Goal: Task Accomplishment & Management: Manage account settings

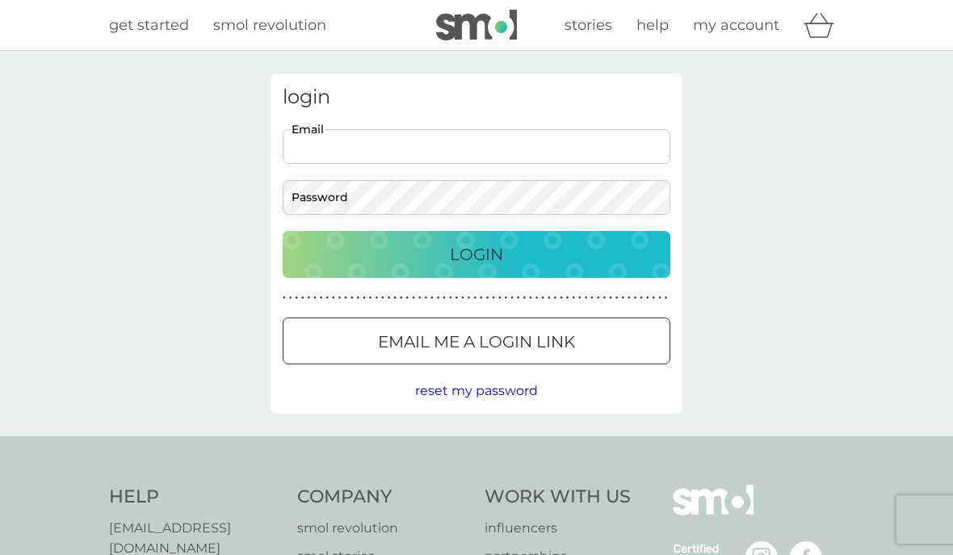
type input "bettina.hodgson@gmail.com"
click at [477, 254] on button "Login" at bounding box center [477, 254] width 388 height 47
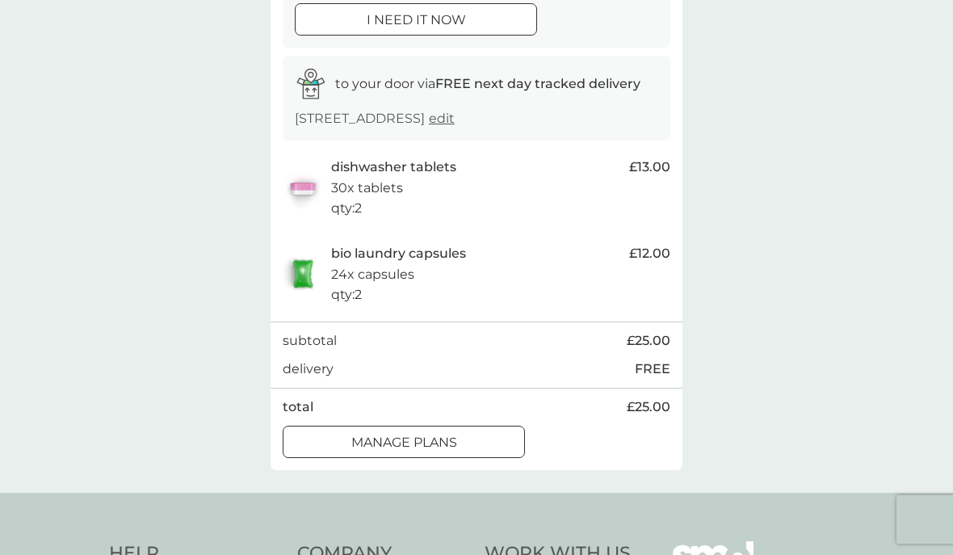
scroll to position [200, 0]
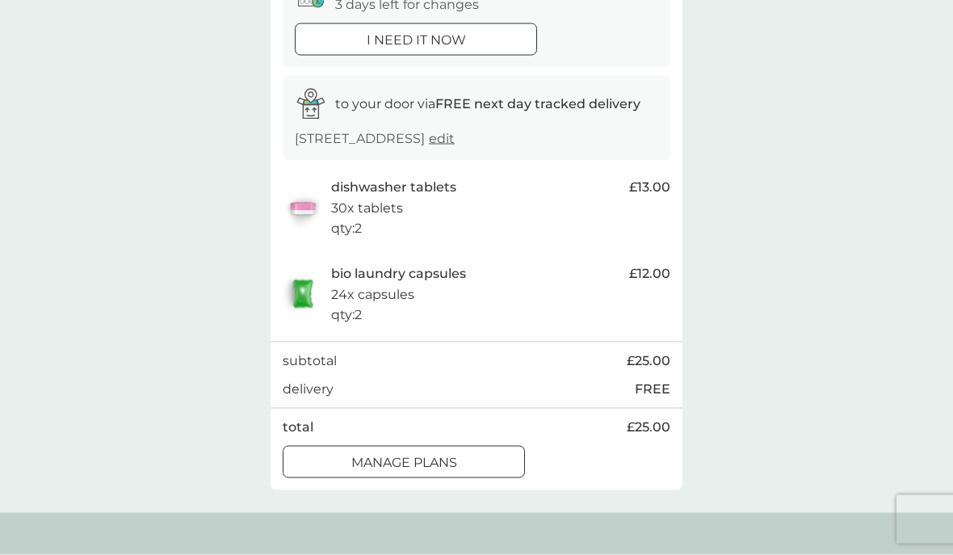
click at [464, 473] on div "manage plans" at bounding box center [404, 462] width 241 height 21
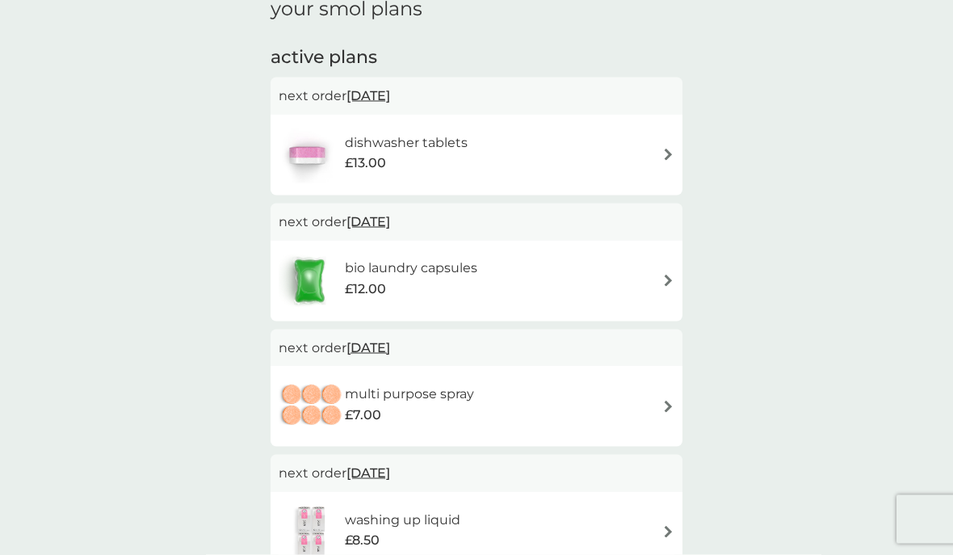
scroll to position [244, 0]
click at [390, 92] on span "[DATE]" at bounding box center [369, 95] width 44 height 32
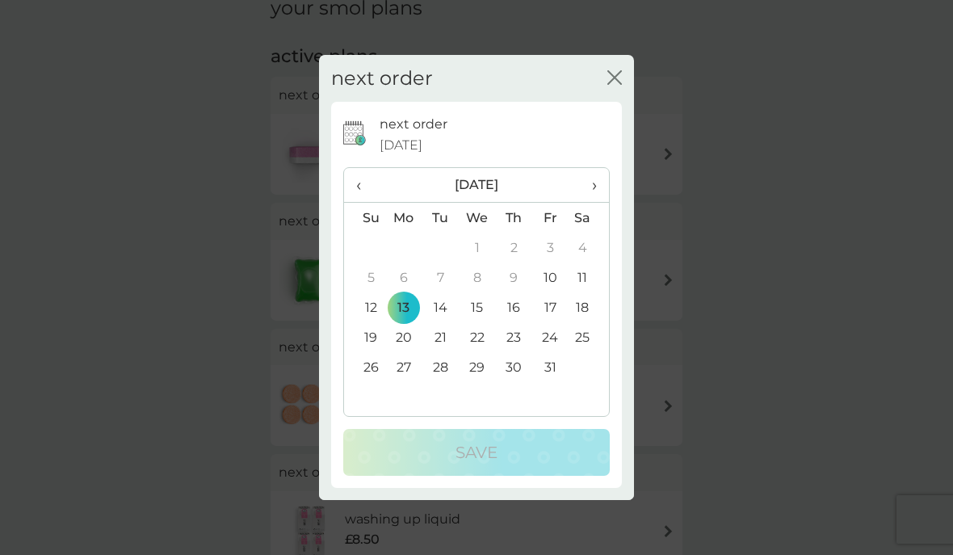
click at [590, 202] on span "›" at bounding box center [589, 185] width 16 height 34
click at [406, 292] on td "3" at bounding box center [403, 278] width 37 height 30
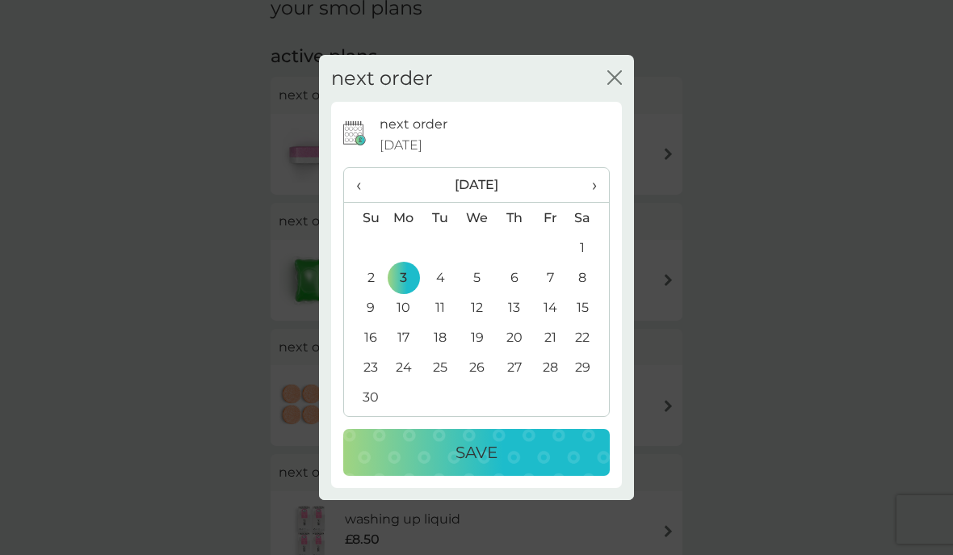
click at [477, 465] on p "Save" at bounding box center [477, 452] width 42 height 26
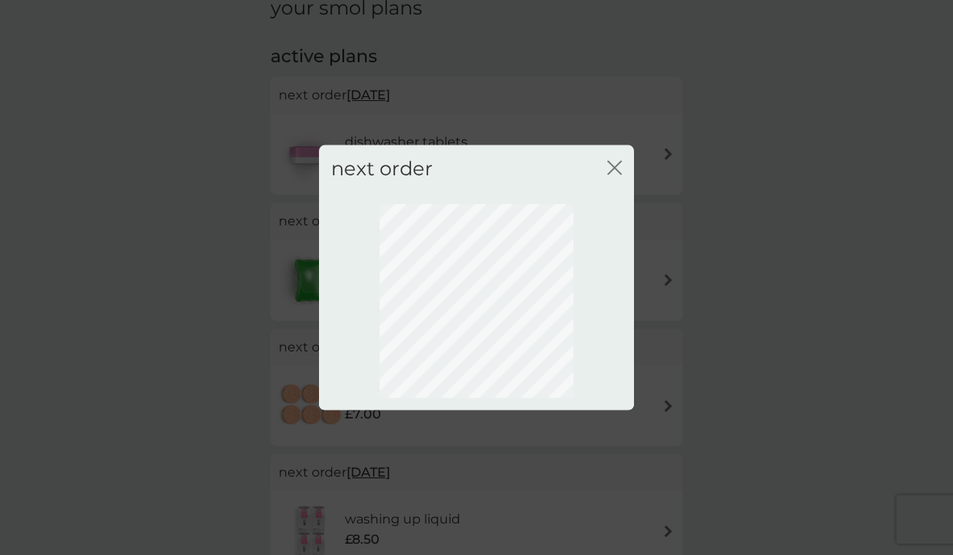
scroll to position [49, 0]
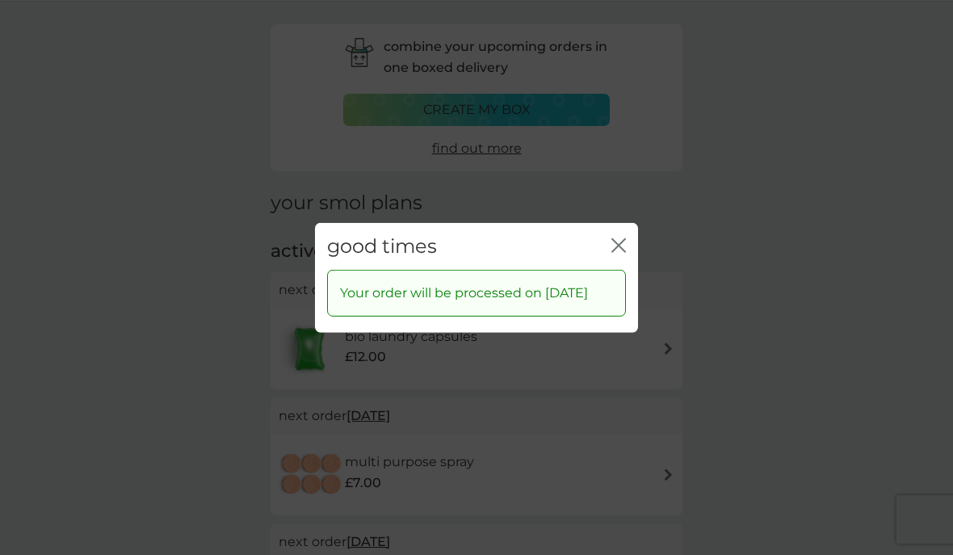
click at [622, 252] on icon "close" at bounding box center [618, 244] width 15 height 15
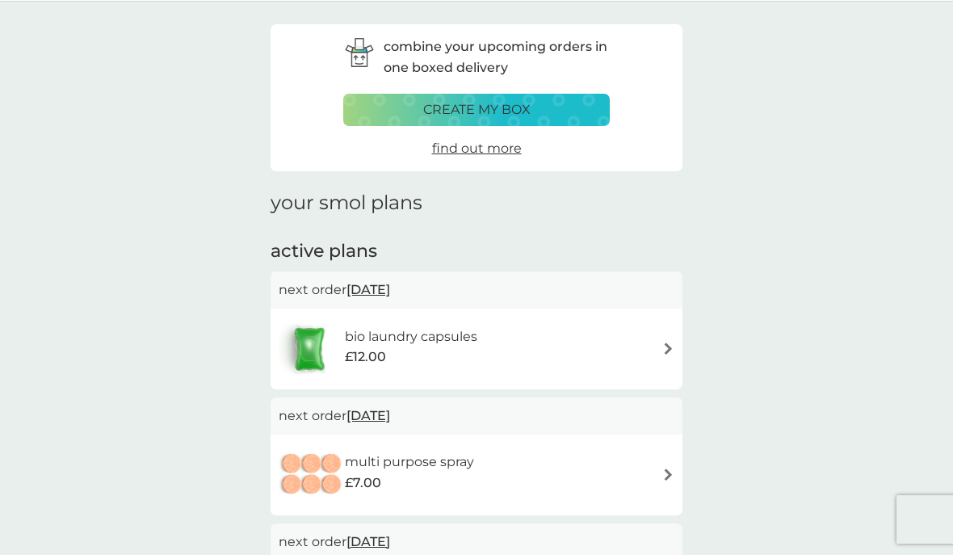
click at [390, 292] on span "[DATE]" at bounding box center [369, 290] width 44 height 32
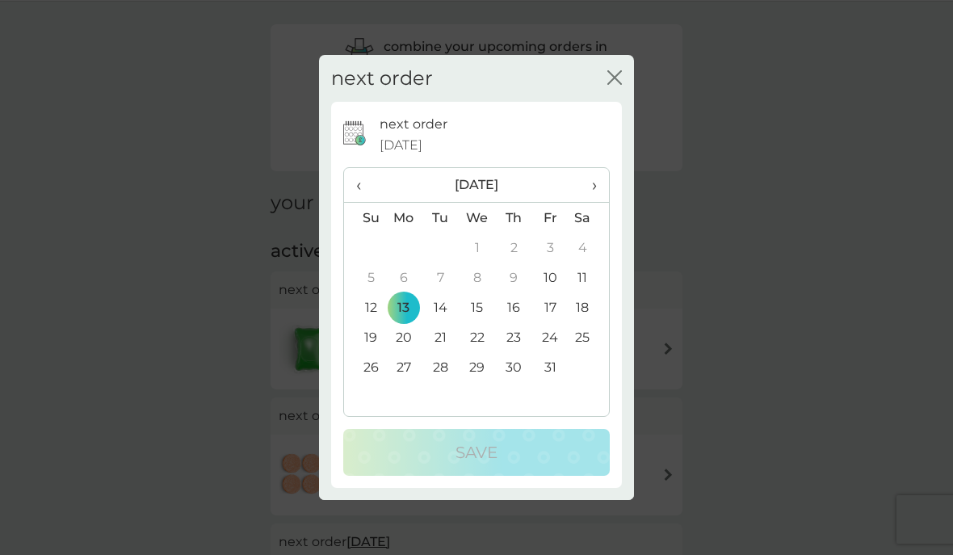
click at [596, 202] on span "›" at bounding box center [589, 185] width 16 height 34
click at [409, 292] on td "3" at bounding box center [403, 278] width 37 height 30
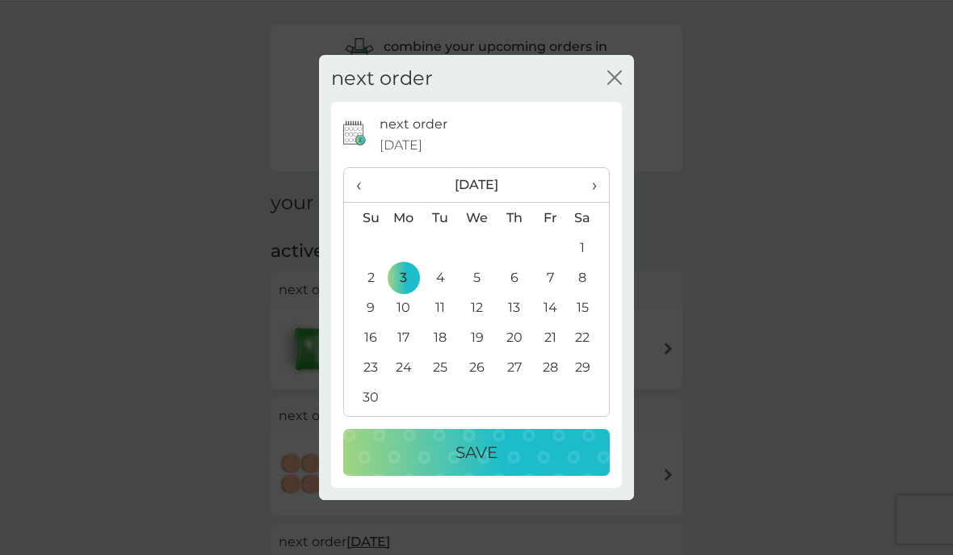
click at [422, 465] on div "Save" at bounding box center [476, 452] width 234 height 26
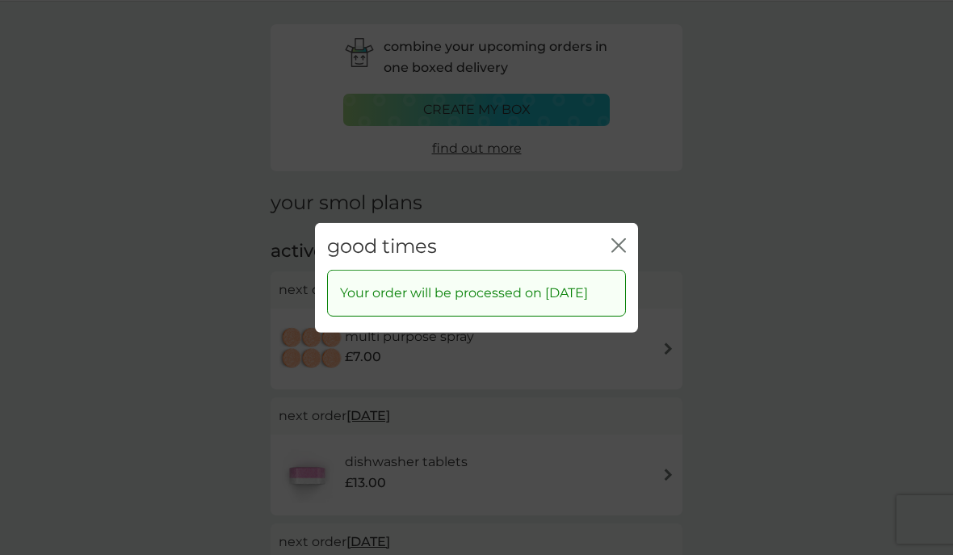
click at [616, 251] on icon "close" at bounding box center [615, 244] width 6 height 13
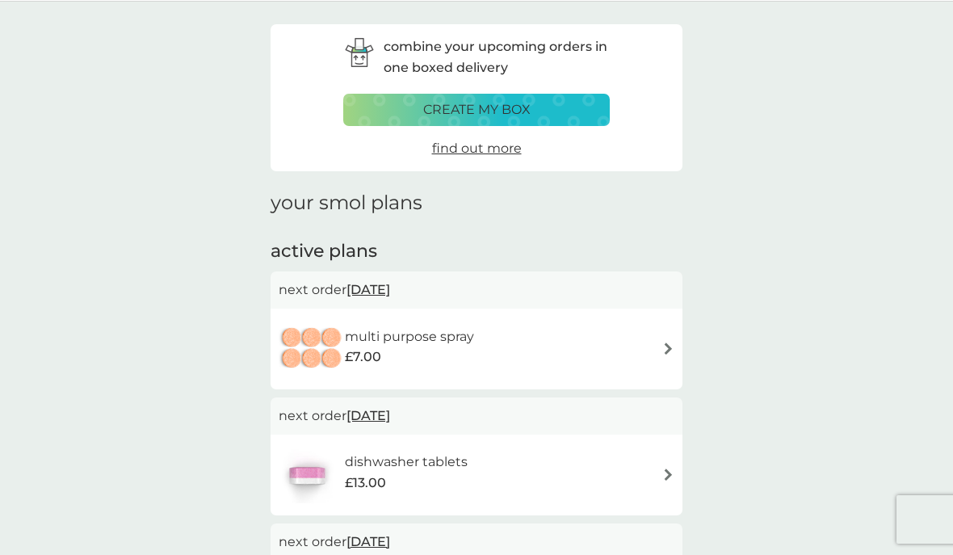
click at [390, 289] on span "[DATE]" at bounding box center [369, 290] width 44 height 32
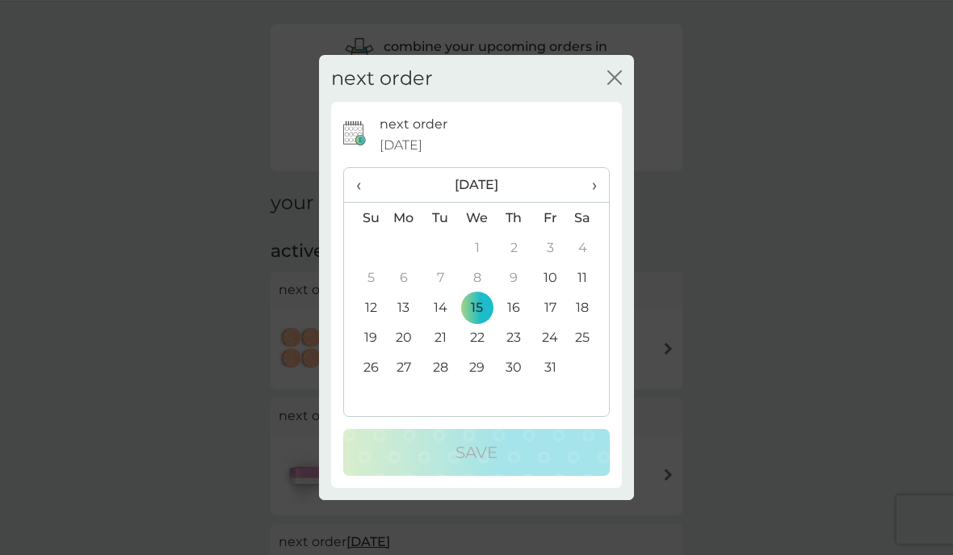
click at [590, 202] on span "›" at bounding box center [589, 185] width 16 height 34
click at [407, 292] on td "3" at bounding box center [403, 278] width 37 height 30
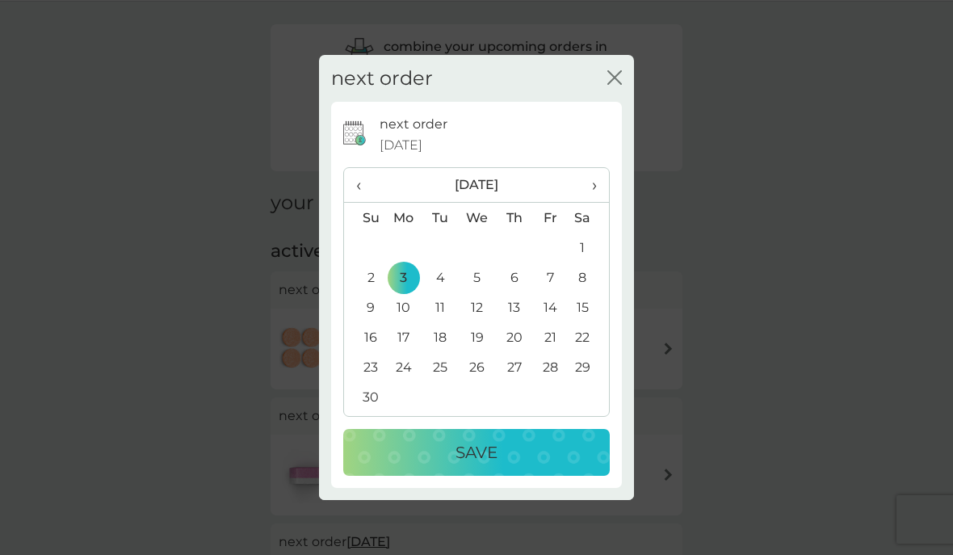
click at [453, 465] on div "Save" at bounding box center [476, 452] width 234 height 26
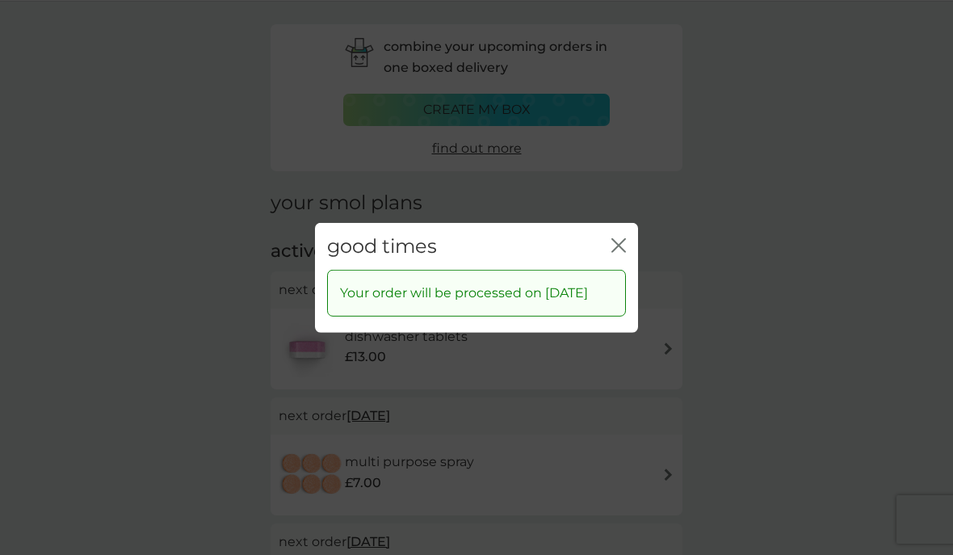
click at [620, 251] on icon "close" at bounding box center [622, 244] width 6 height 13
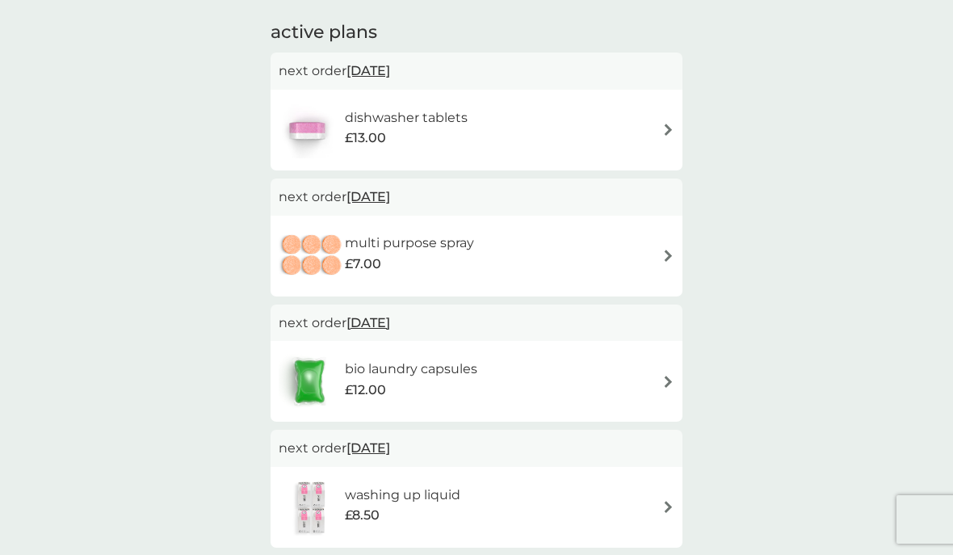
scroll to position [267, 0]
click at [667, 376] on img at bounding box center [668, 382] width 12 height 12
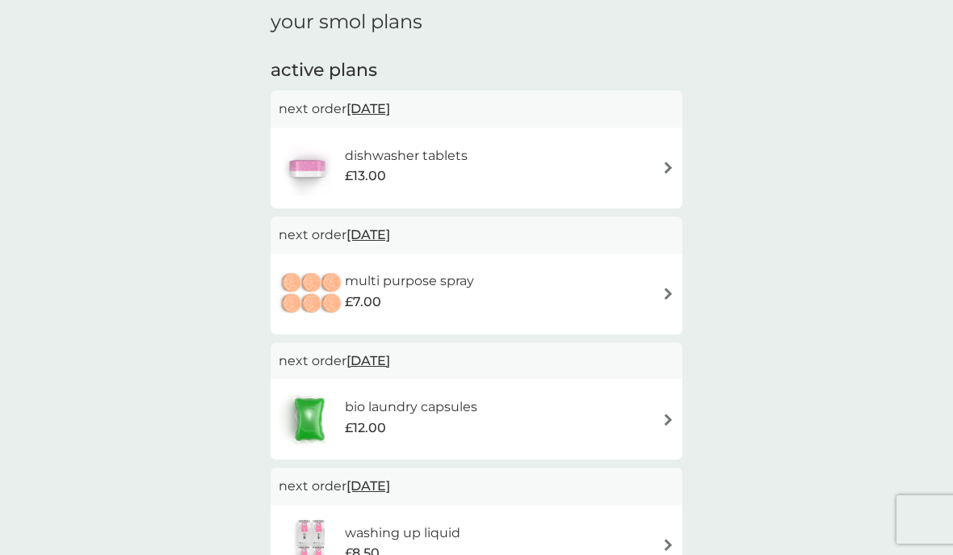
scroll to position [229, 0]
click at [661, 169] on div "dishwasher tablets £13.00" at bounding box center [477, 169] width 396 height 57
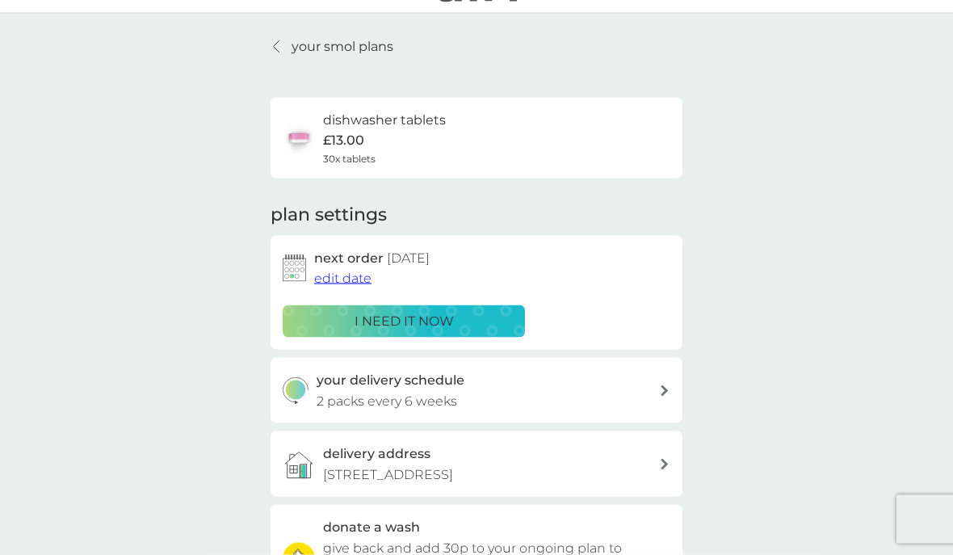
scroll to position [40, 0]
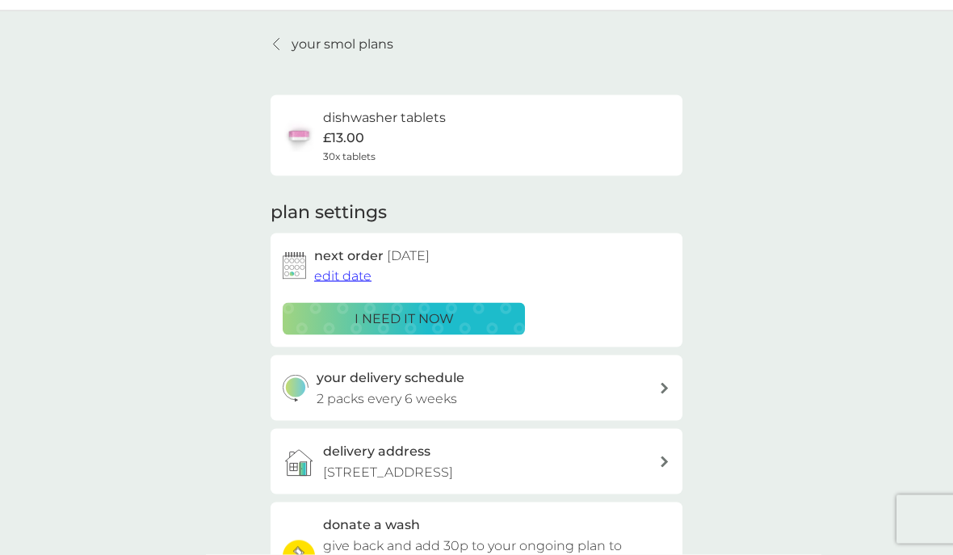
click at [274, 46] on icon at bounding box center [276, 44] width 6 height 13
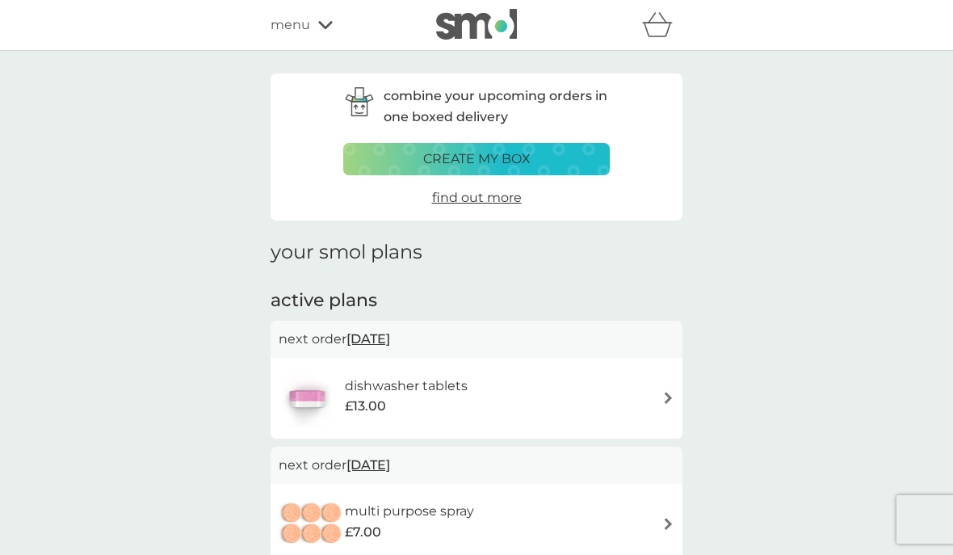
click at [319, 27] on icon at bounding box center [325, 25] width 15 height 10
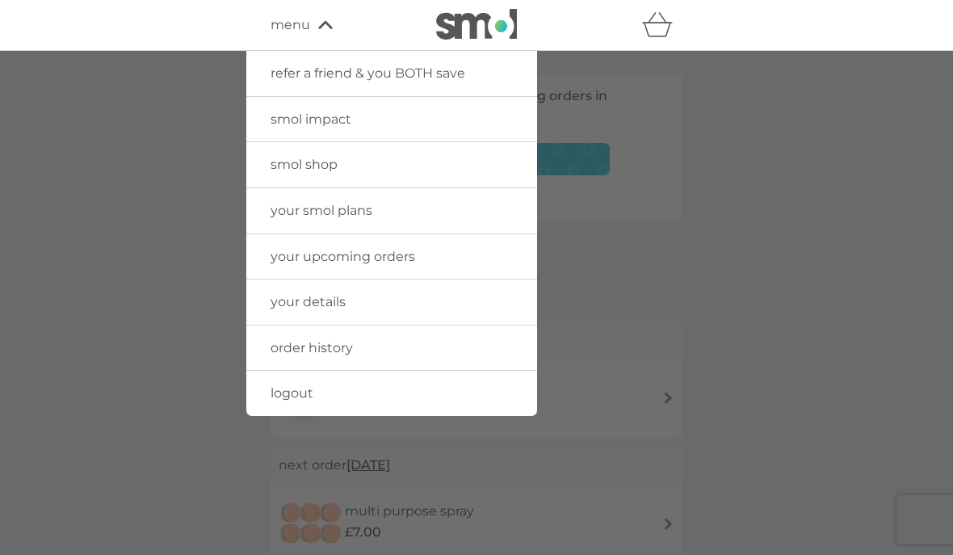
click at [426, 248] on link "your upcoming orders" at bounding box center [391, 256] width 291 height 45
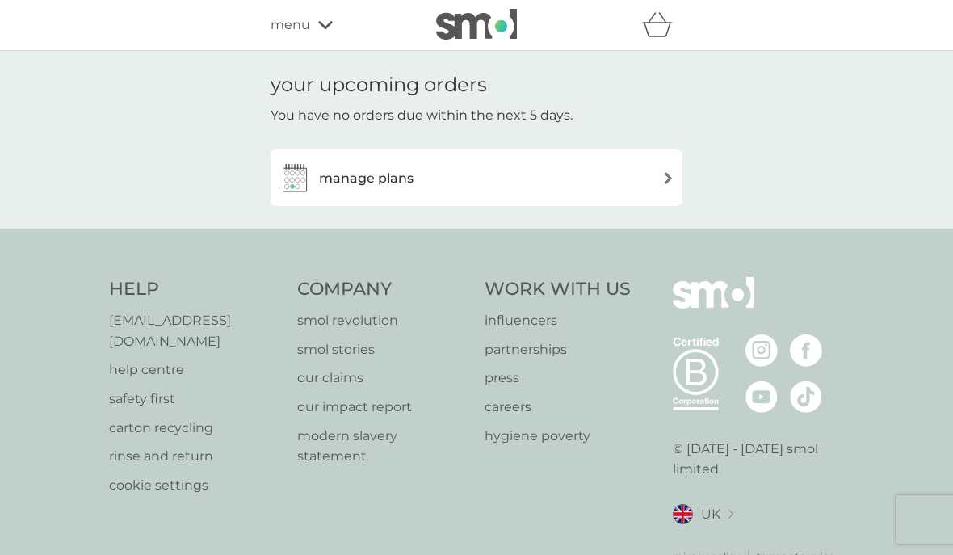
click at [663, 184] on div "manage plans" at bounding box center [477, 178] width 396 height 32
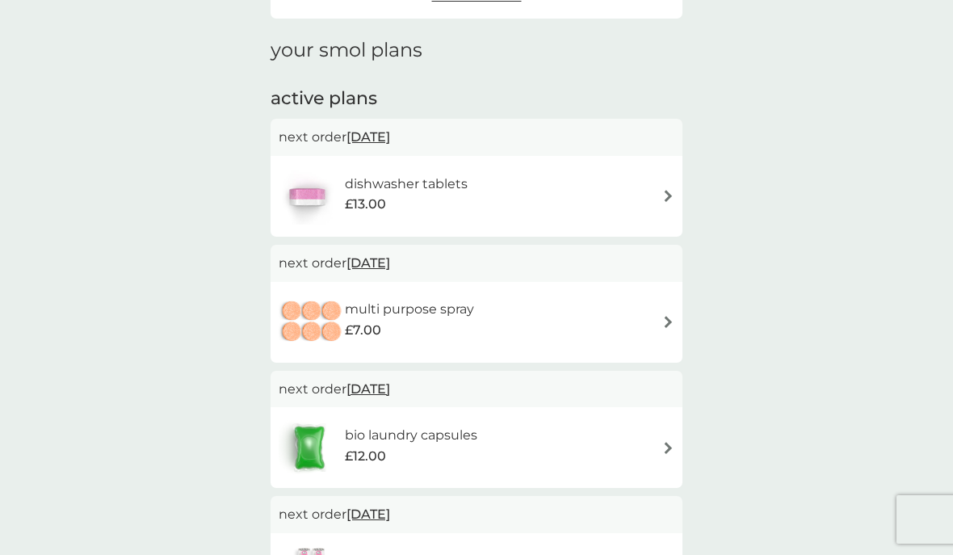
scroll to position [201, 0]
click at [663, 321] on img at bounding box center [668, 323] width 12 height 12
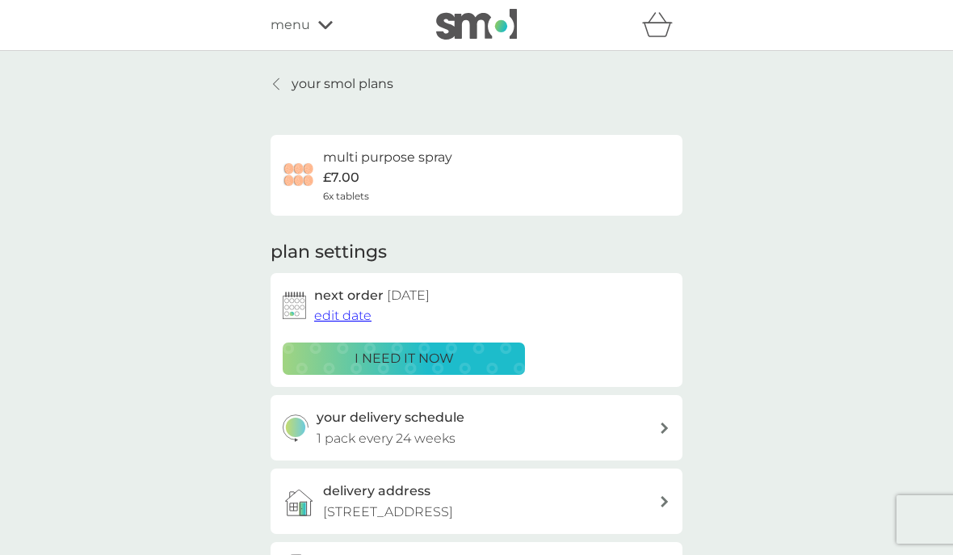
click at [272, 86] on div at bounding box center [276, 84] width 11 height 13
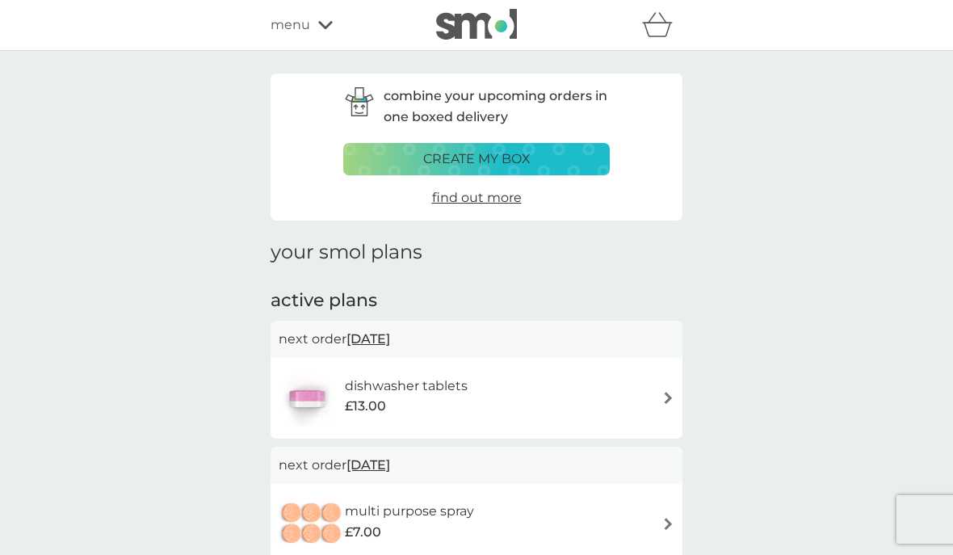
click at [318, 32] on div "menu" at bounding box center [339, 25] width 137 height 21
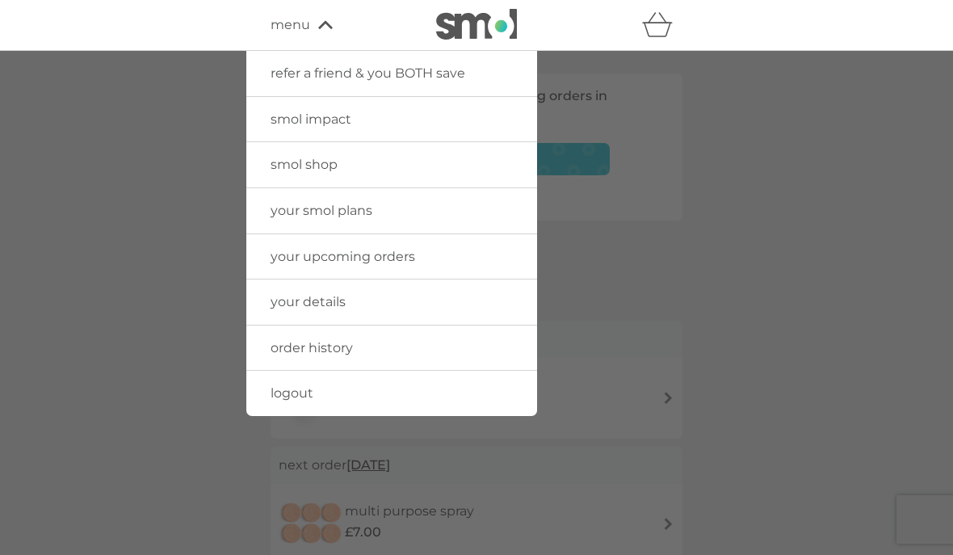
click at [296, 387] on span "logout" at bounding box center [292, 392] width 43 height 15
